Goal: Task Accomplishment & Management: Complete application form

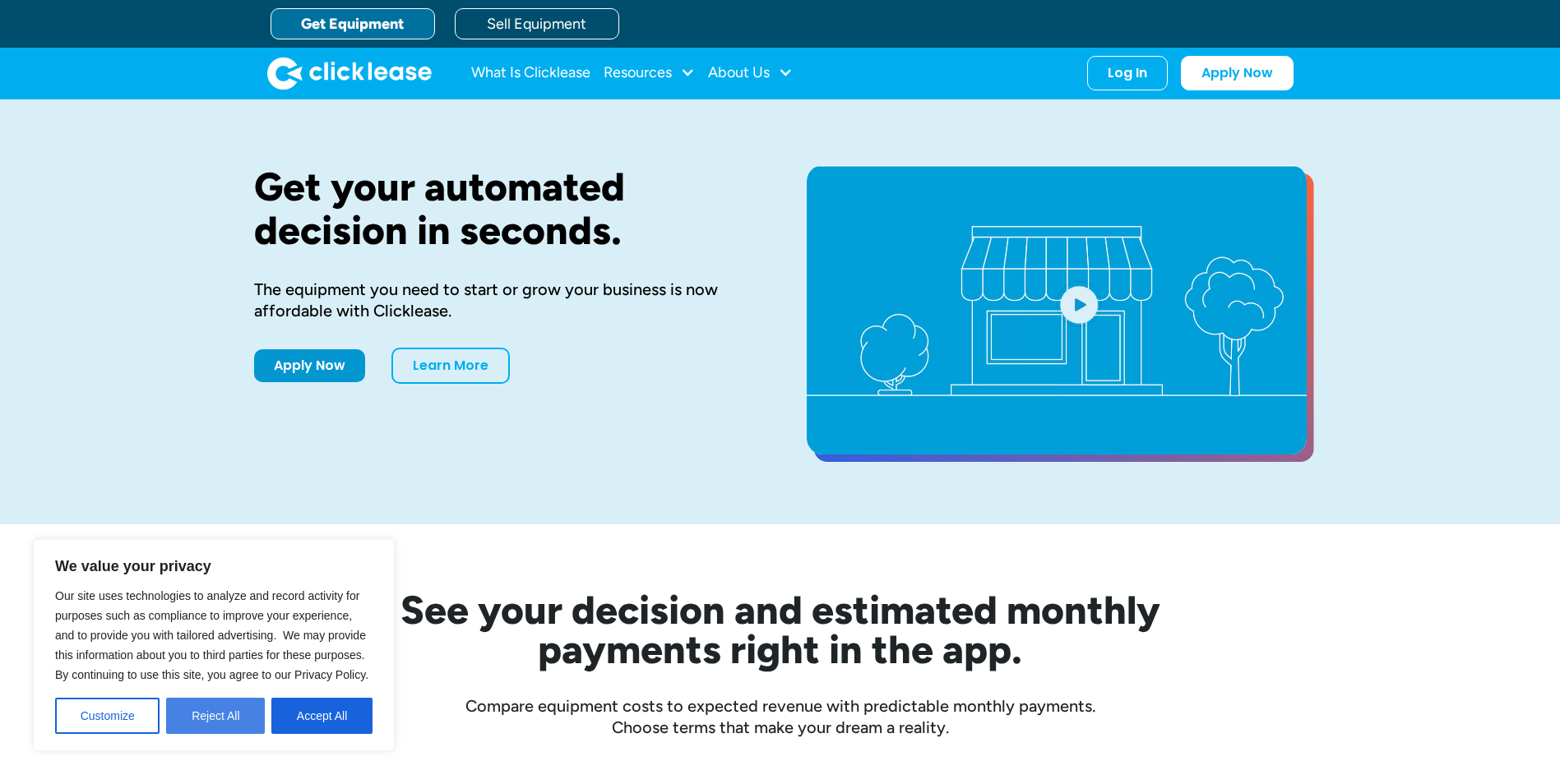
click at [224, 719] on button "Reject All" at bounding box center [215, 717] width 98 height 36
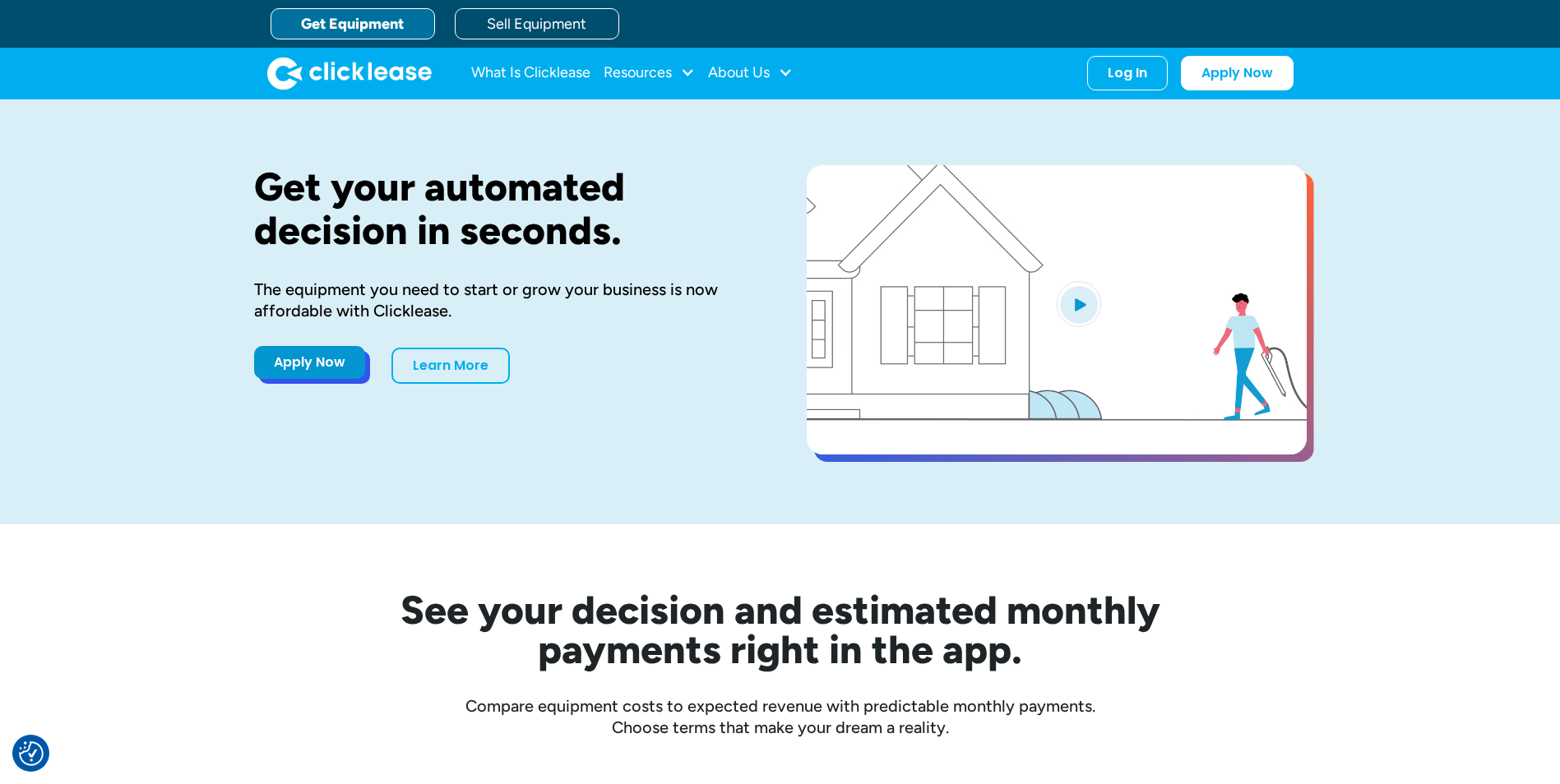
click at [331, 360] on link "Apply Now" at bounding box center [310, 363] width 111 height 33
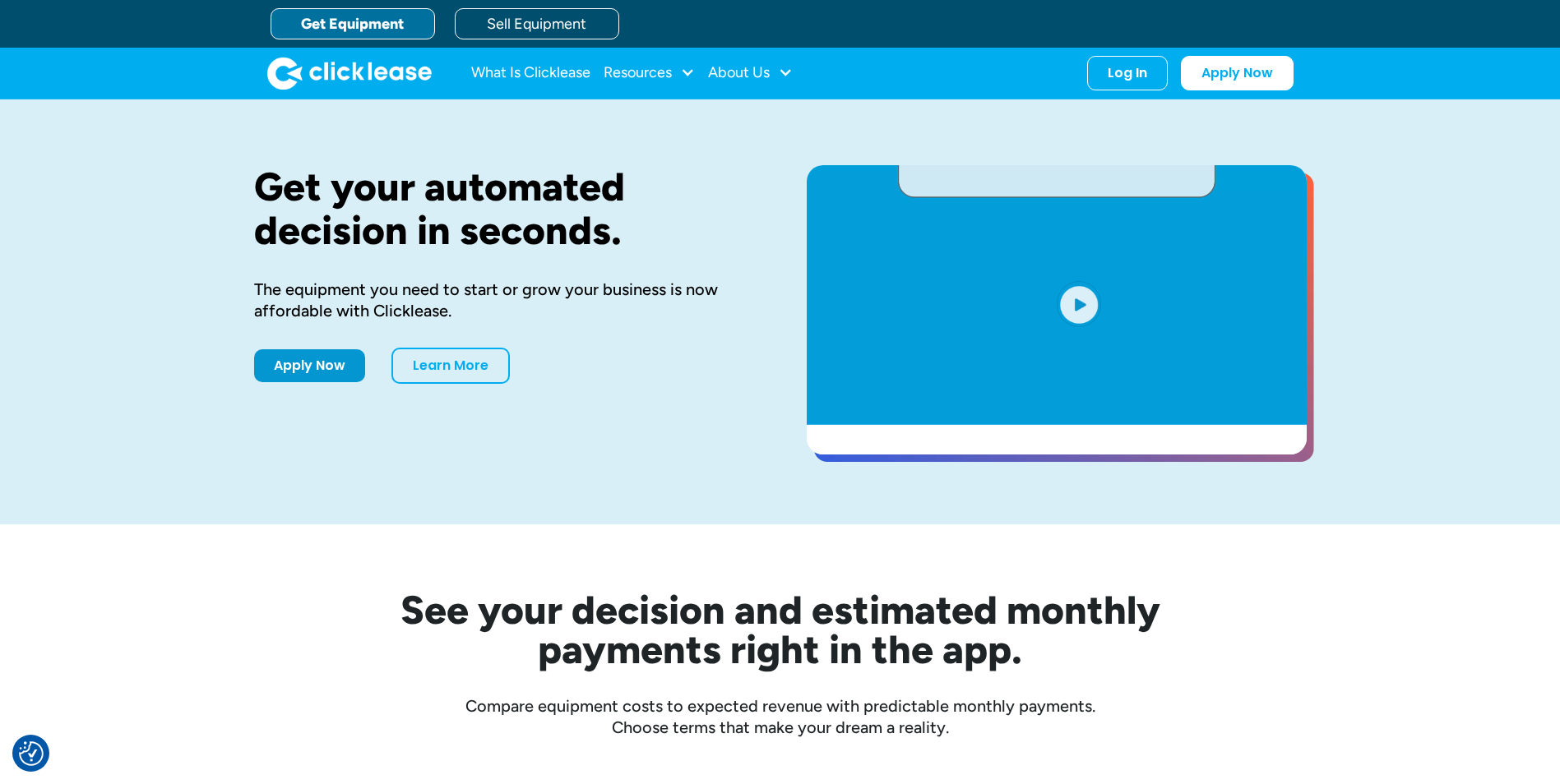
click at [305, 380] on div "Apply Now Learn More" at bounding box center [504, 366] width 500 height 36
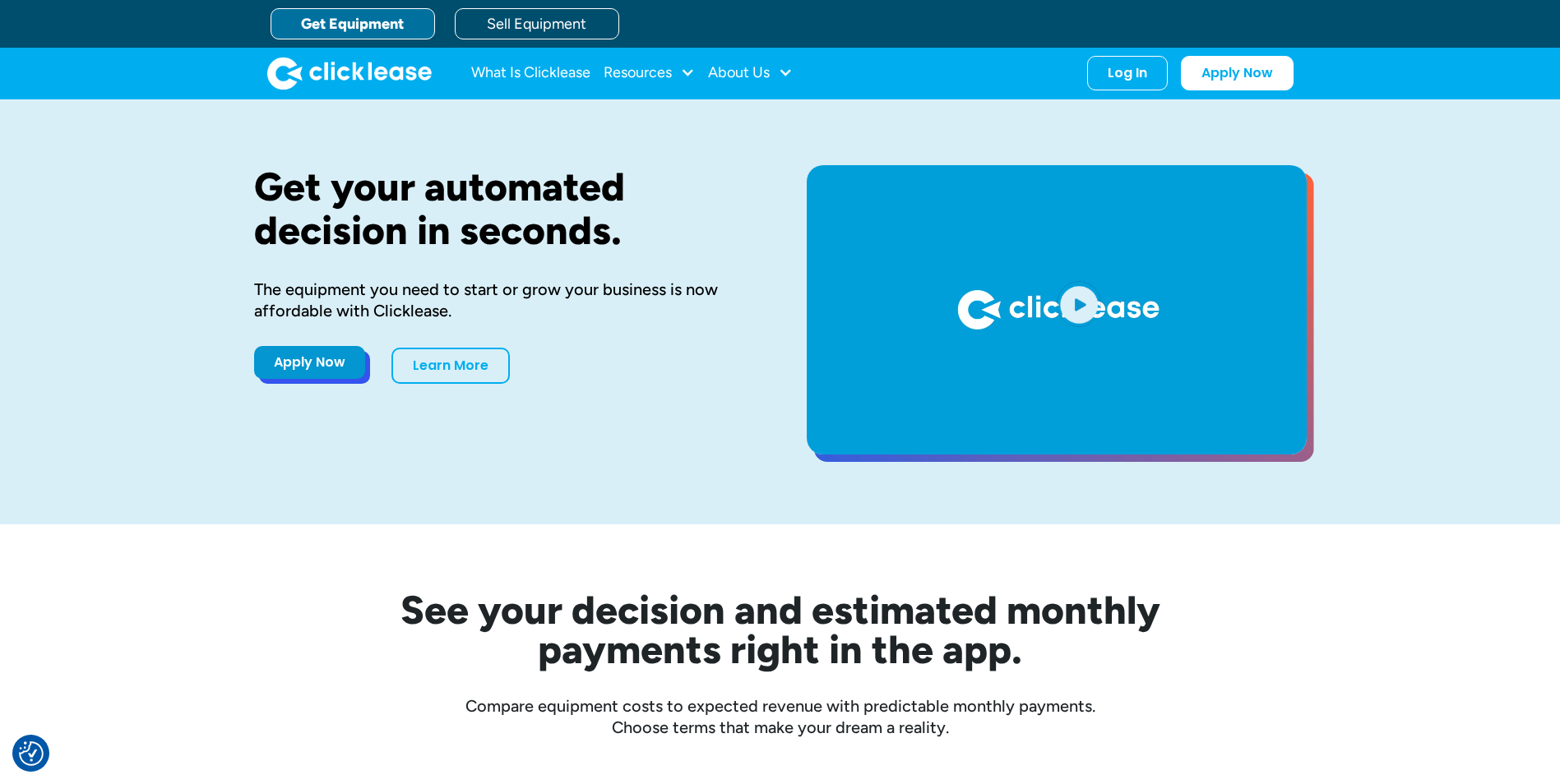
click at [314, 372] on link "Apply Now" at bounding box center [310, 363] width 111 height 33
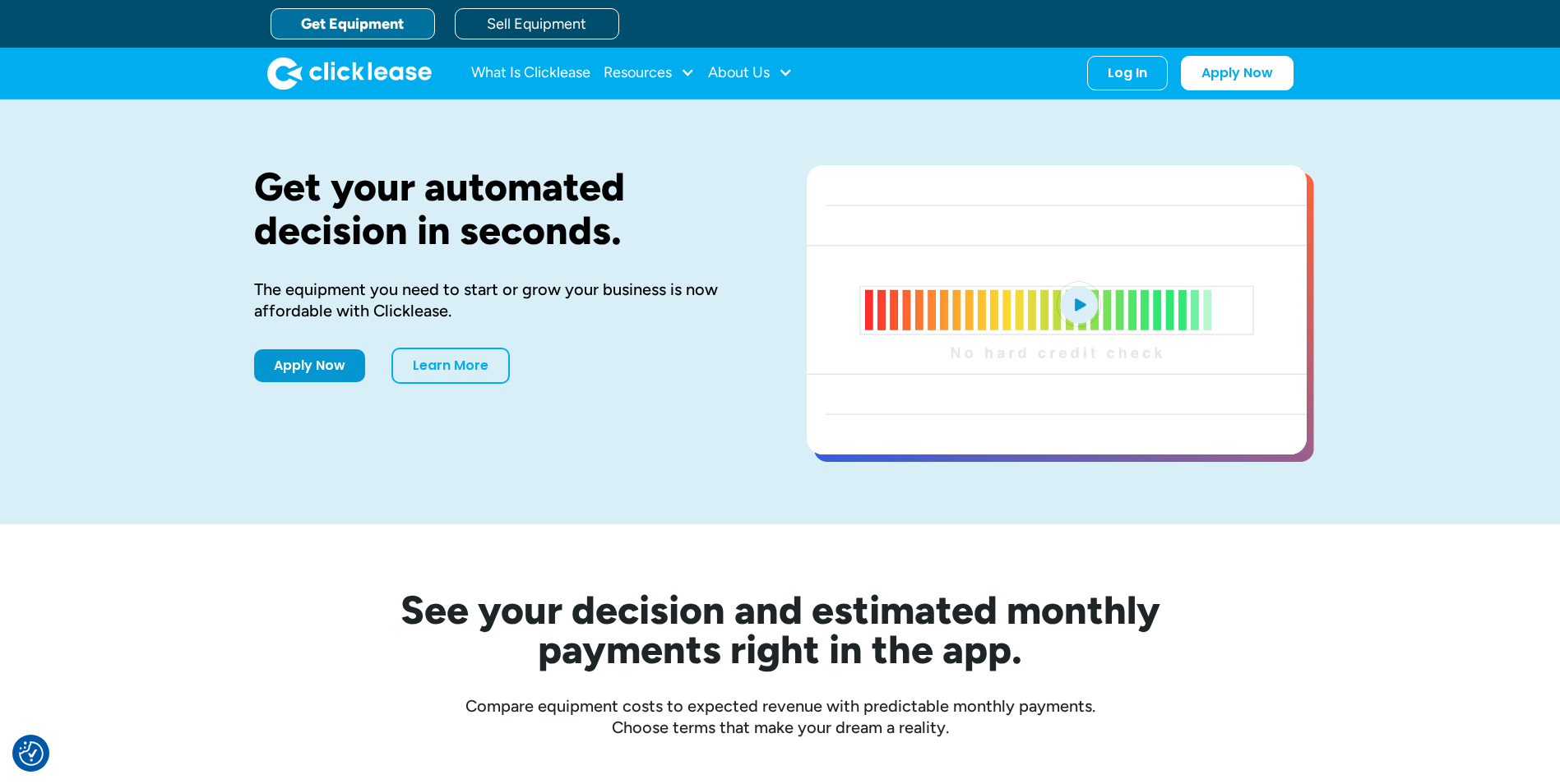
click at [532, 511] on div "Get your automated decision in seconds. The equipment you need to start or grow…" at bounding box center [780, 312] width 1052 height 425
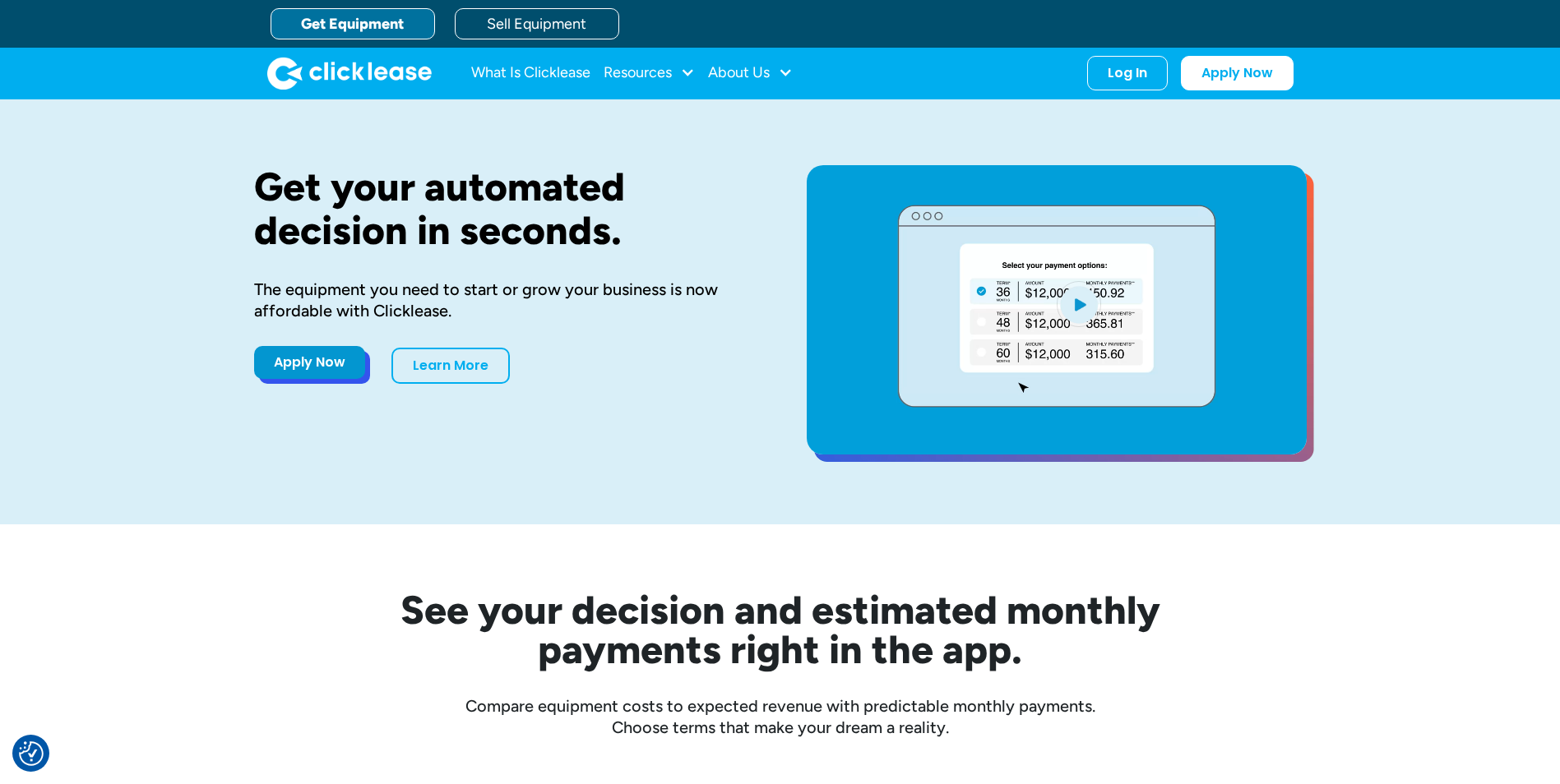
click at [327, 366] on link "Apply Now" at bounding box center [310, 363] width 111 height 33
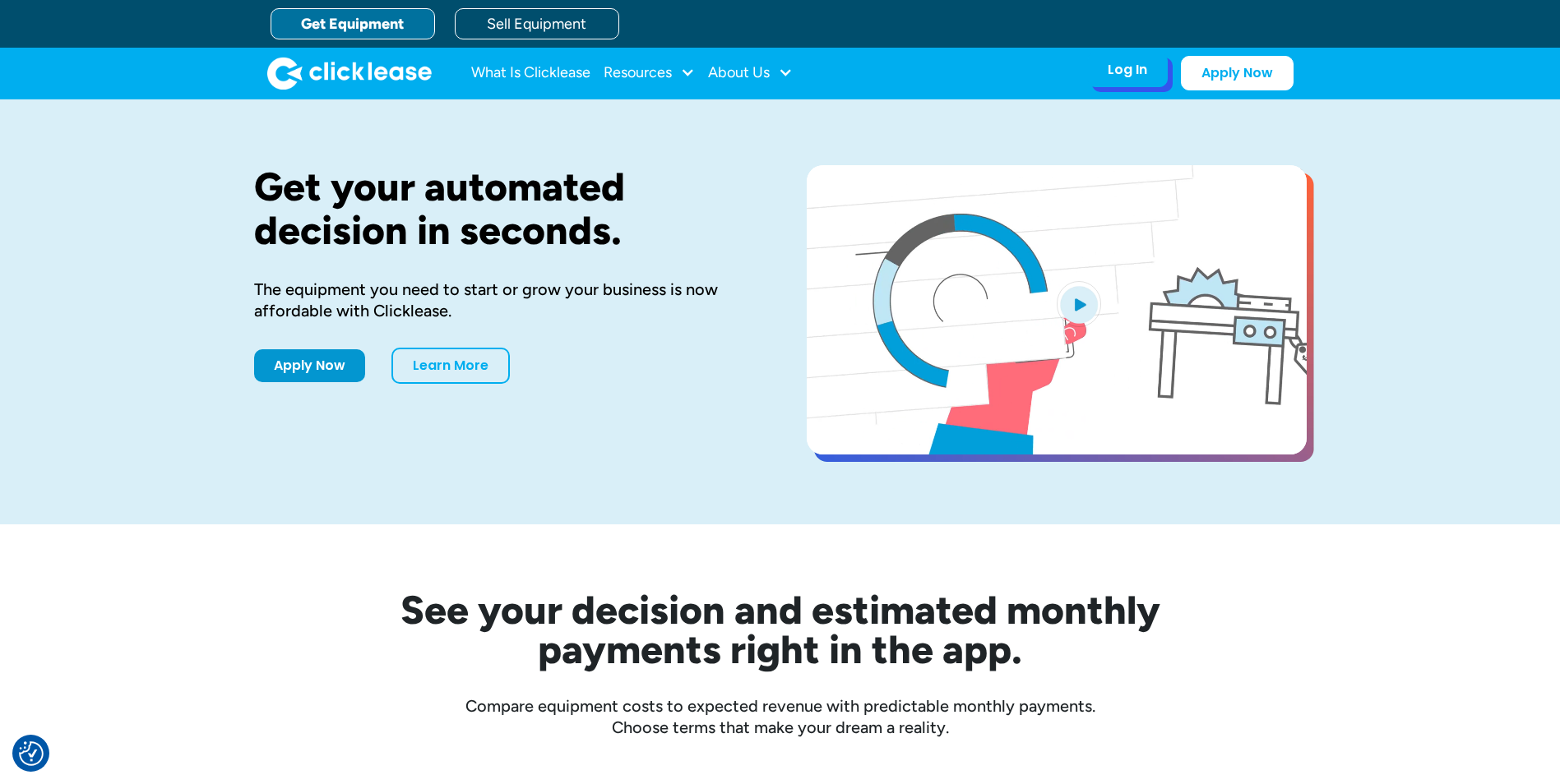
click at [1140, 73] on div "Log In" at bounding box center [1127, 70] width 39 height 16
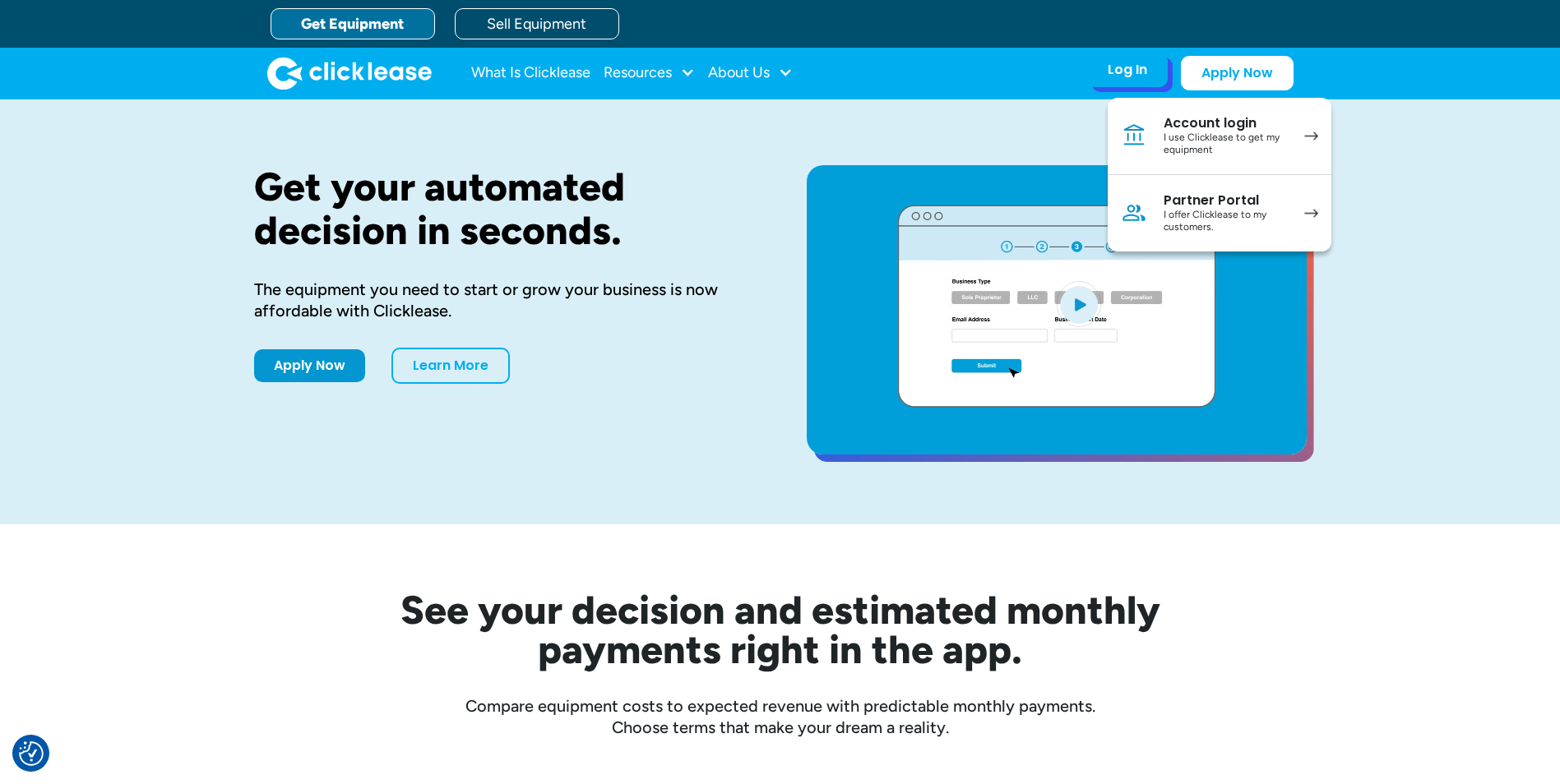
click at [1223, 216] on div "I offer Clicklease to my customers." at bounding box center [1225, 222] width 124 height 26
